Goal: Task Accomplishment & Management: Use online tool/utility

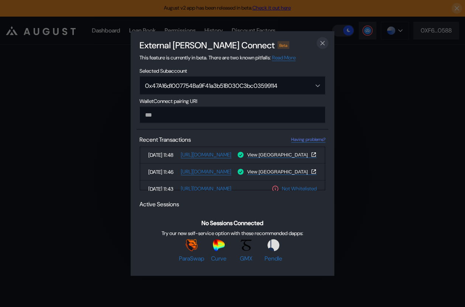
click at [324, 42] on icon "close modal" at bounding box center [322, 43] width 7 height 8
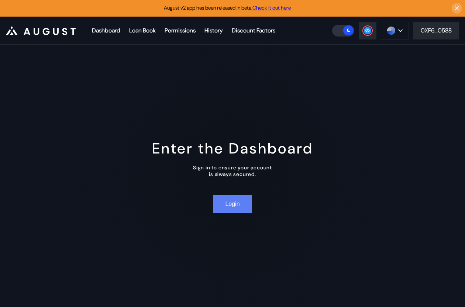
click at [234, 208] on button "Login" at bounding box center [232, 204] width 38 height 18
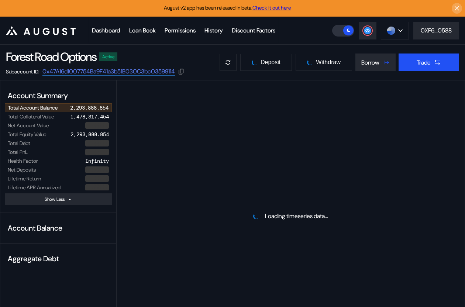
select select "*"
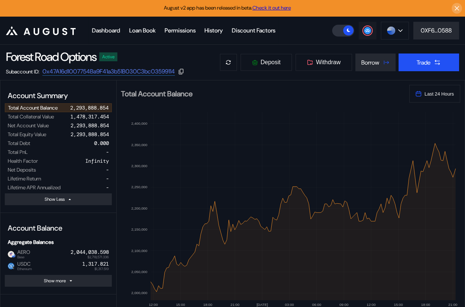
click at [369, 35] on button at bounding box center [368, 31] width 18 height 18
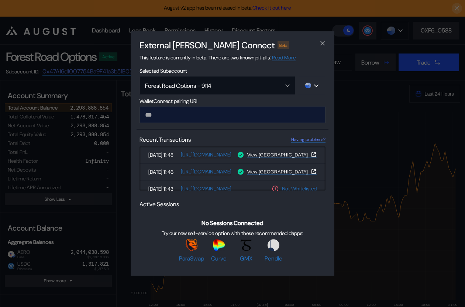
click at [243, 114] on input "modal" at bounding box center [232, 115] width 186 height 17
type input "**********"
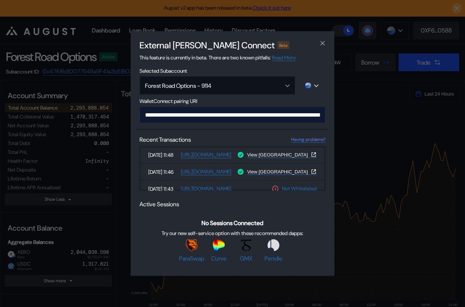
scroll to position [0, 444]
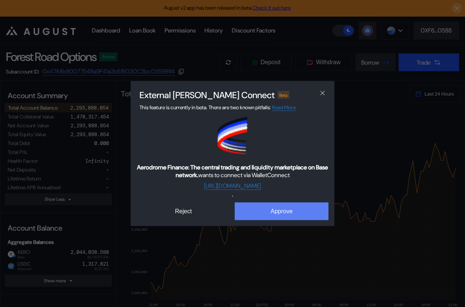
click at [264, 208] on button "Approve" at bounding box center [282, 212] width 94 height 18
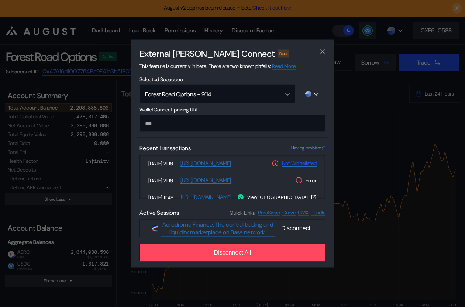
click at [298, 166] on link "Not Whitelisted" at bounding box center [299, 163] width 35 height 7
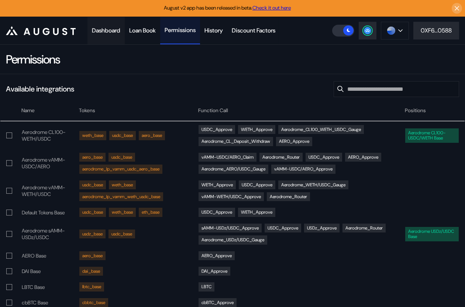
click at [117, 30] on div "Dashboard" at bounding box center [106, 31] width 28 height 8
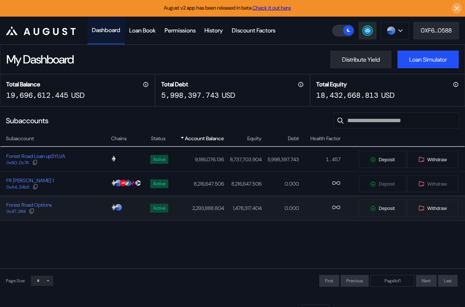
click at [82, 207] on div "Forest Road Options 0x47...9114" at bounding box center [55, 207] width 110 height 13
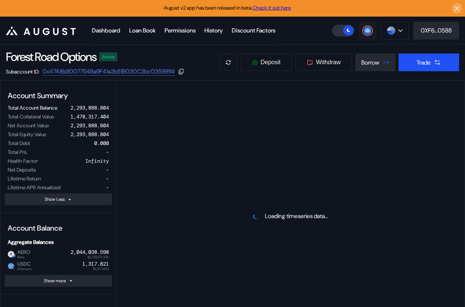
click at [359, 35] on button at bounding box center [368, 31] width 18 height 18
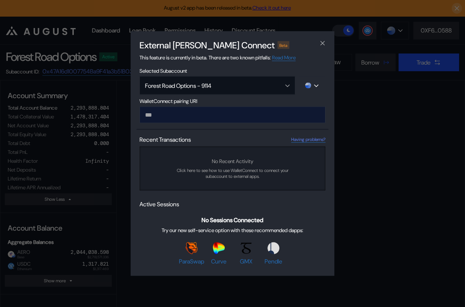
type input "**********"
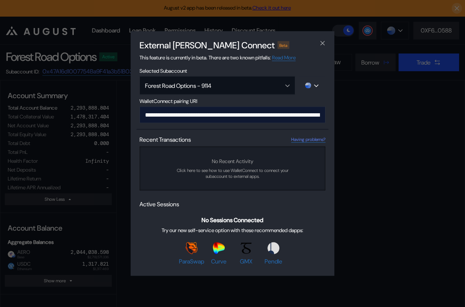
scroll to position [0, 451]
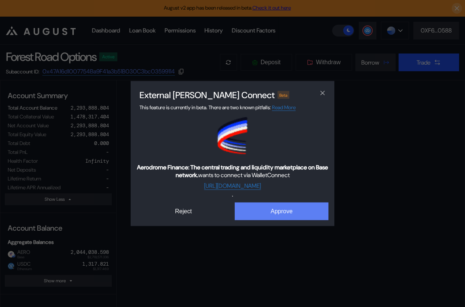
click at [264, 210] on button "Approve" at bounding box center [282, 212] width 94 height 18
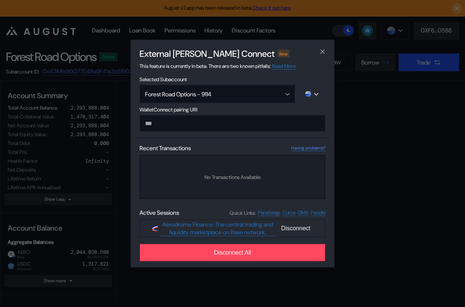
select select "*"
